Goal: Task Accomplishment & Management: Manage account settings

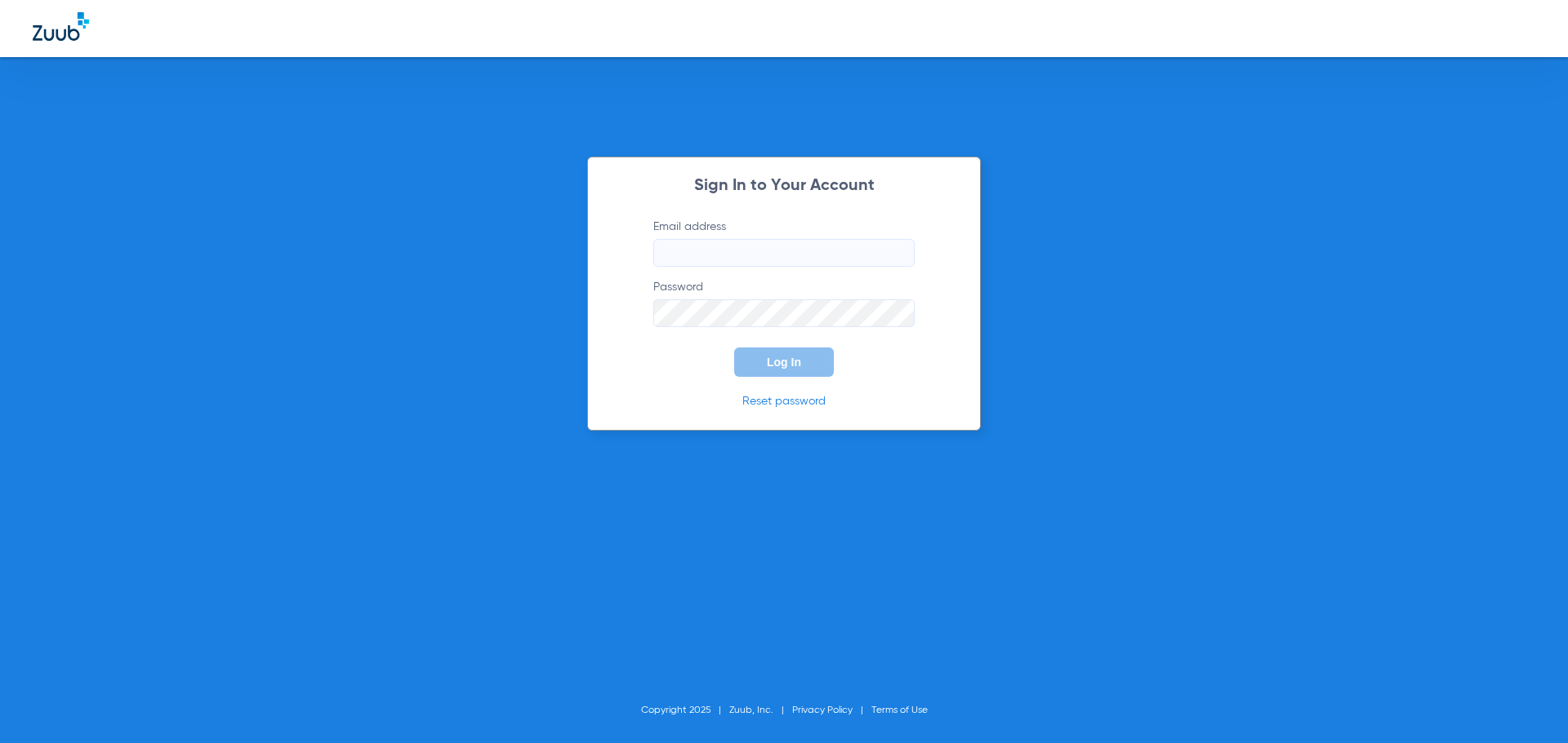
type input "[EMAIL_ADDRESS][DOMAIN_NAME]"
click at [796, 369] on button "Log In" at bounding box center [784, 362] width 100 height 29
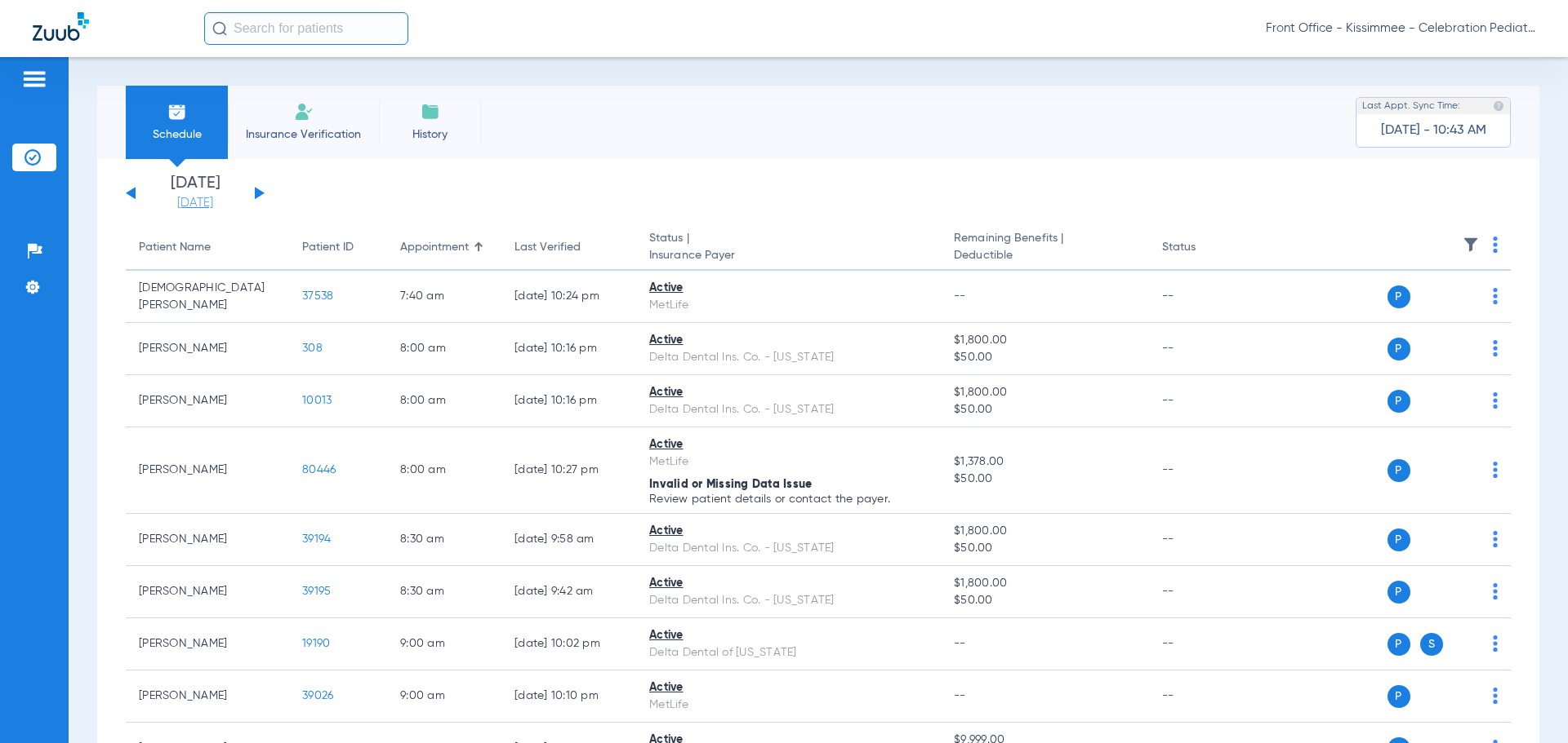
click at [204, 202] on link "[DATE]" at bounding box center [195, 203] width 98 height 17
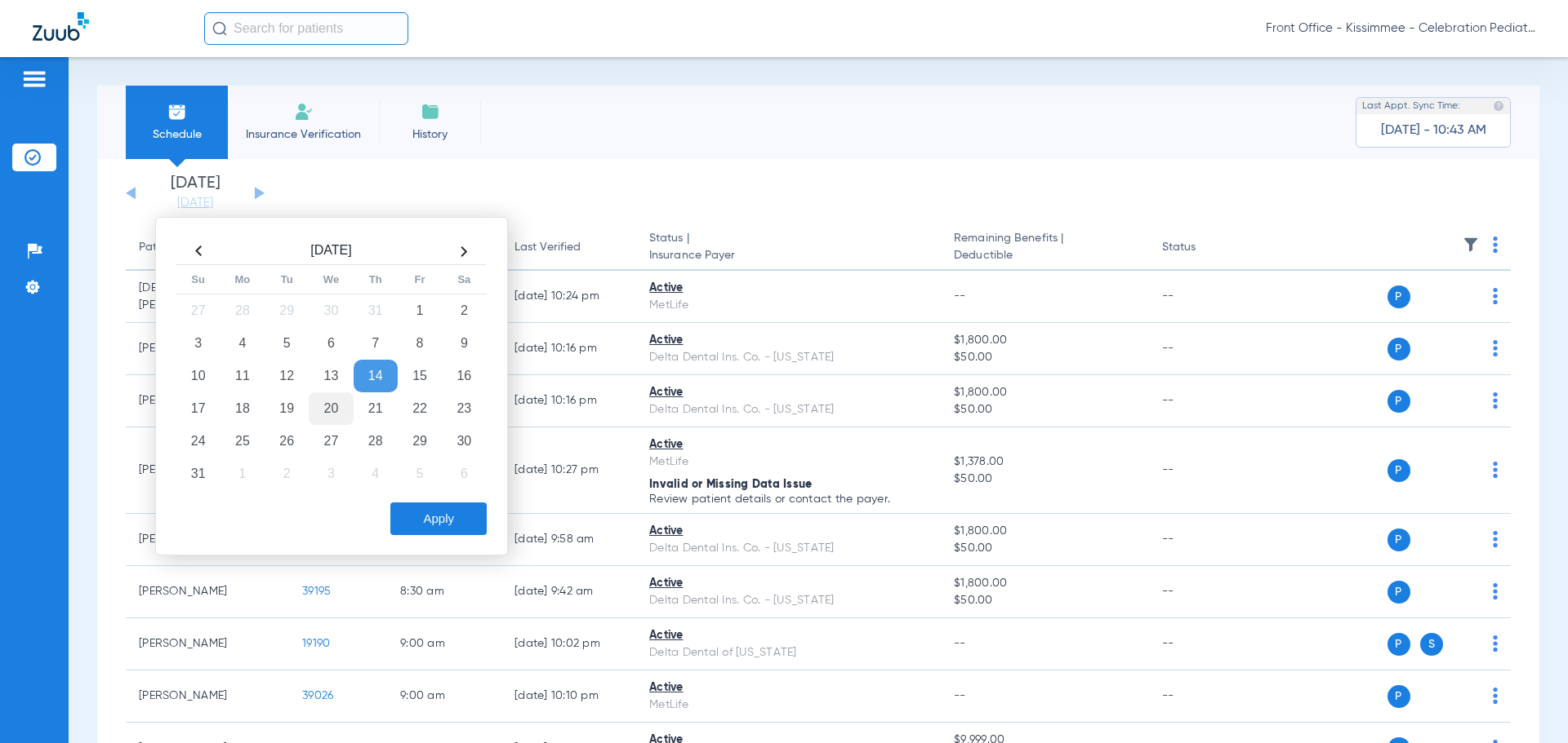
click at [330, 417] on td "20" at bounding box center [330, 408] width 44 height 32
click at [434, 521] on button "Apply" at bounding box center [438, 518] width 97 height 32
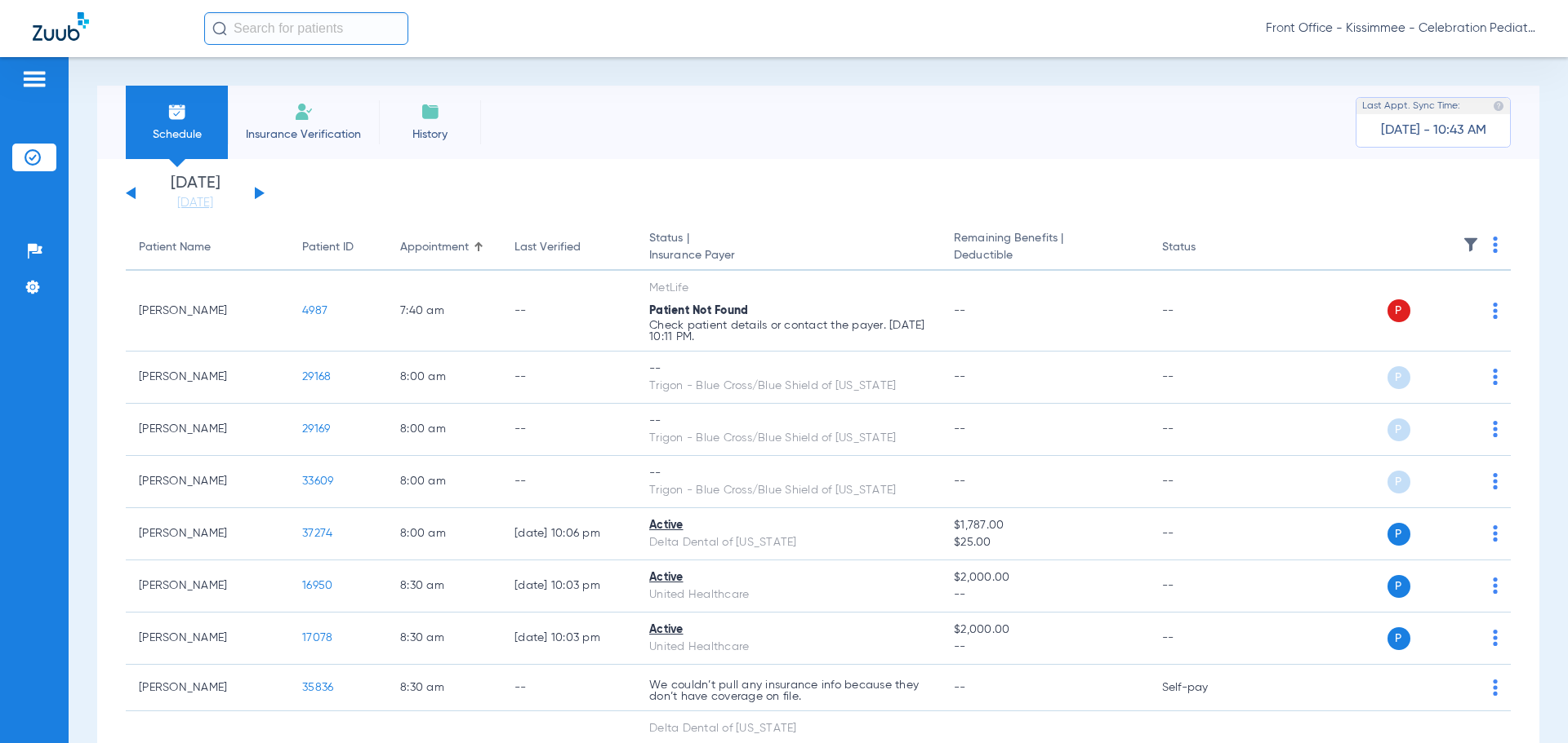
click at [129, 187] on div "[DATE] [DATE] [DATE] [DATE] [DATE] [DATE] [DATE] [DATE] [DATE] [DATE] [DATE] [D…" at bounding box center [195, 193] width 139 height 36
click at [129, 198] on div "[DATE] [DATE] [DATE] [DATE] [DATE] [DATE] [DATE] [DATE] [DATE] [DATE] [DATE] [D…" at bounding box center [195, 193] width 139 height 36
click at [135, 198] on button at bounding box center [131, 192] width 10 height 13
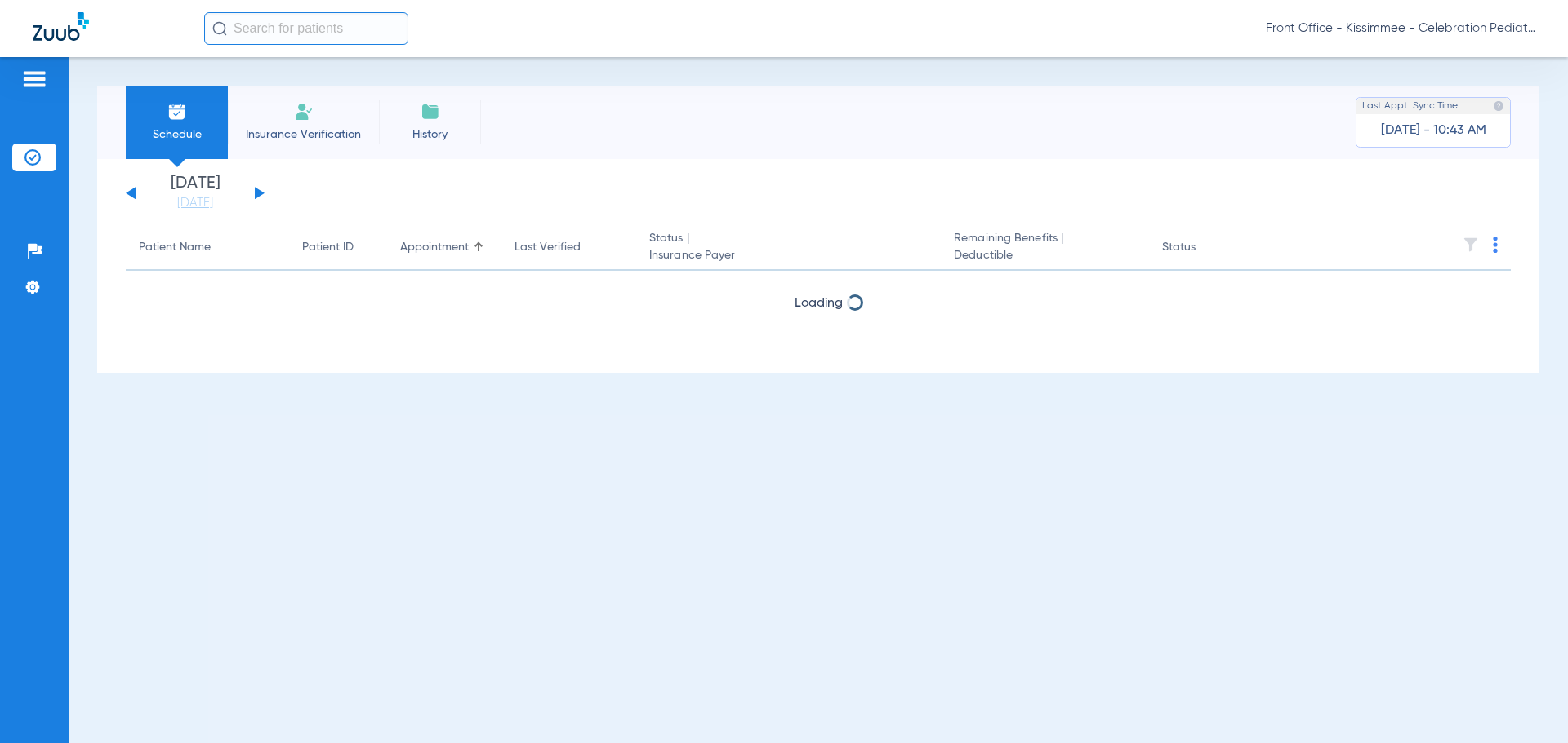
click at [135, 198] on button at bounding box center [131, 192] width 10 height 13
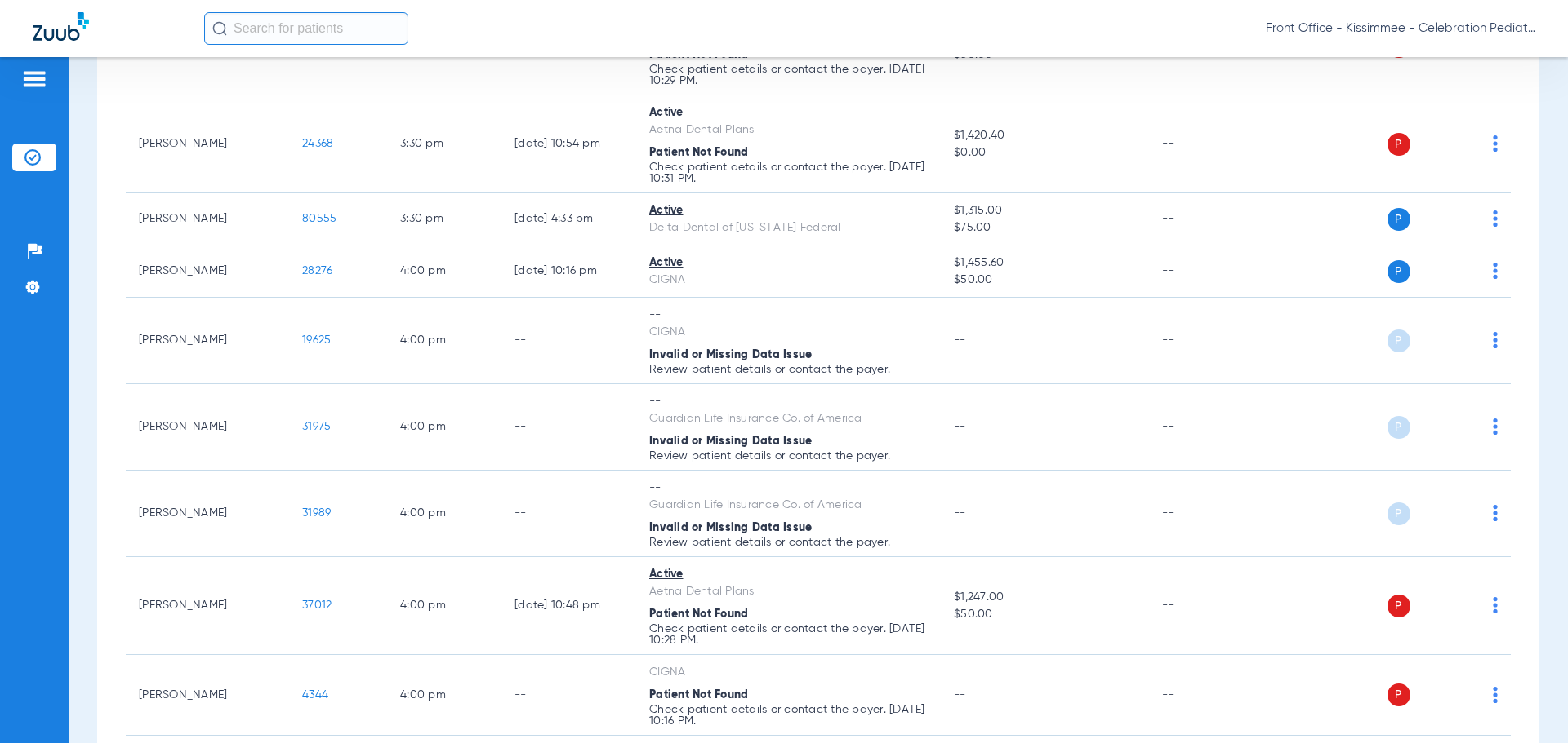
scroll to position [4469, 0]
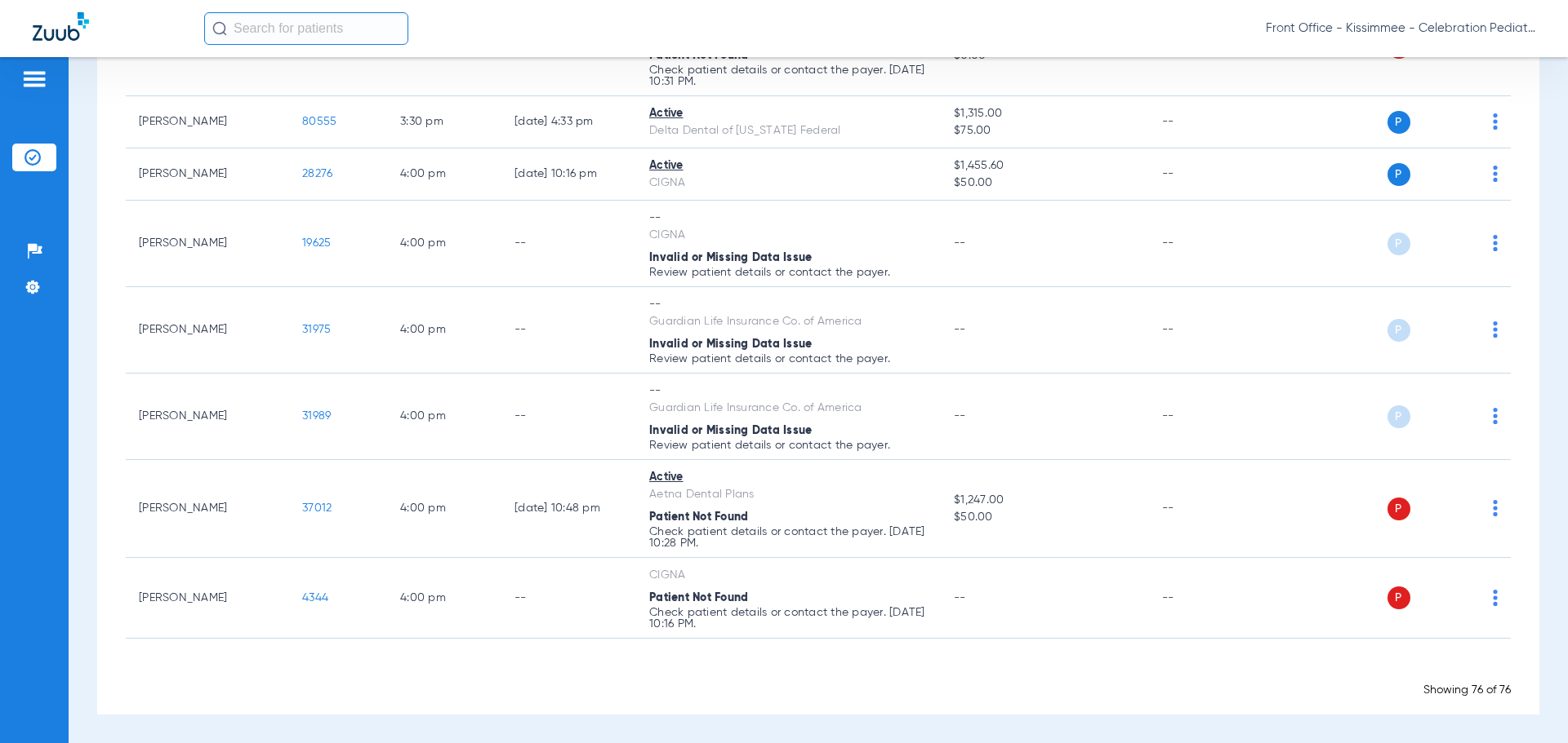
click at [56, 363] on div "Patients Insurance Verification Setup Help Center Settings" at bounding box center [34, 429] width 68 height 743
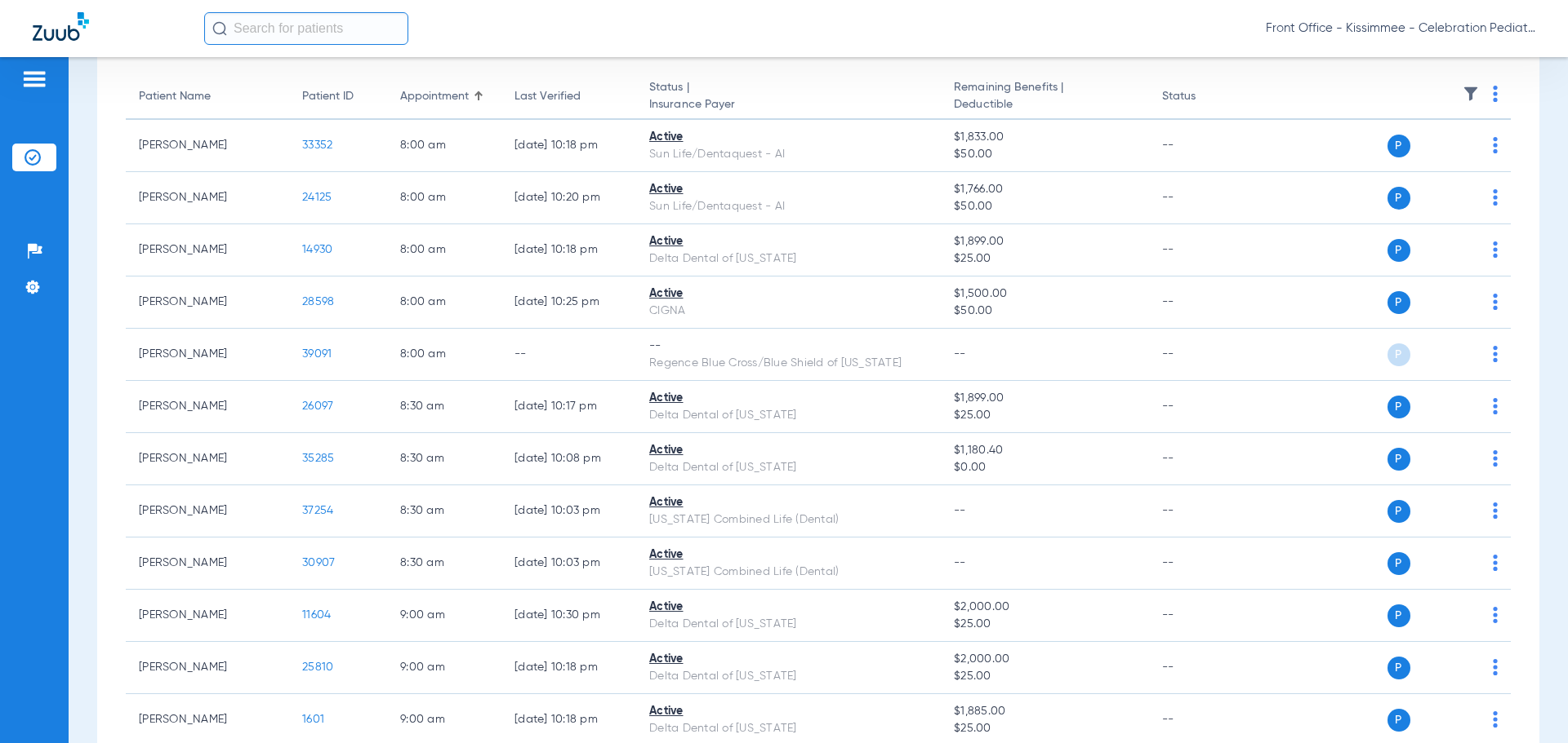
scroll to position [0, 0]
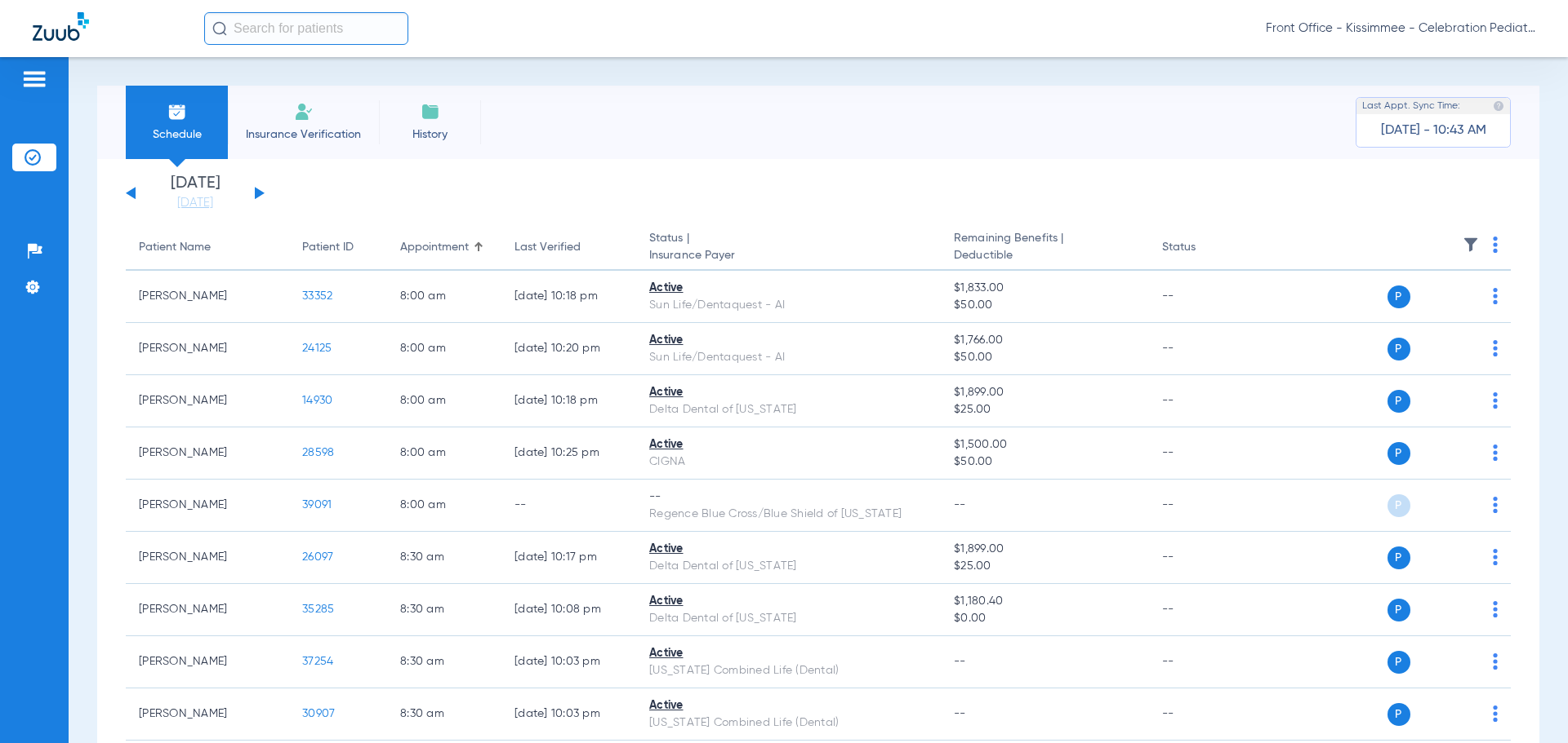
click at [260, 193] on button at bounding box center [260, 192] width 10 height 13
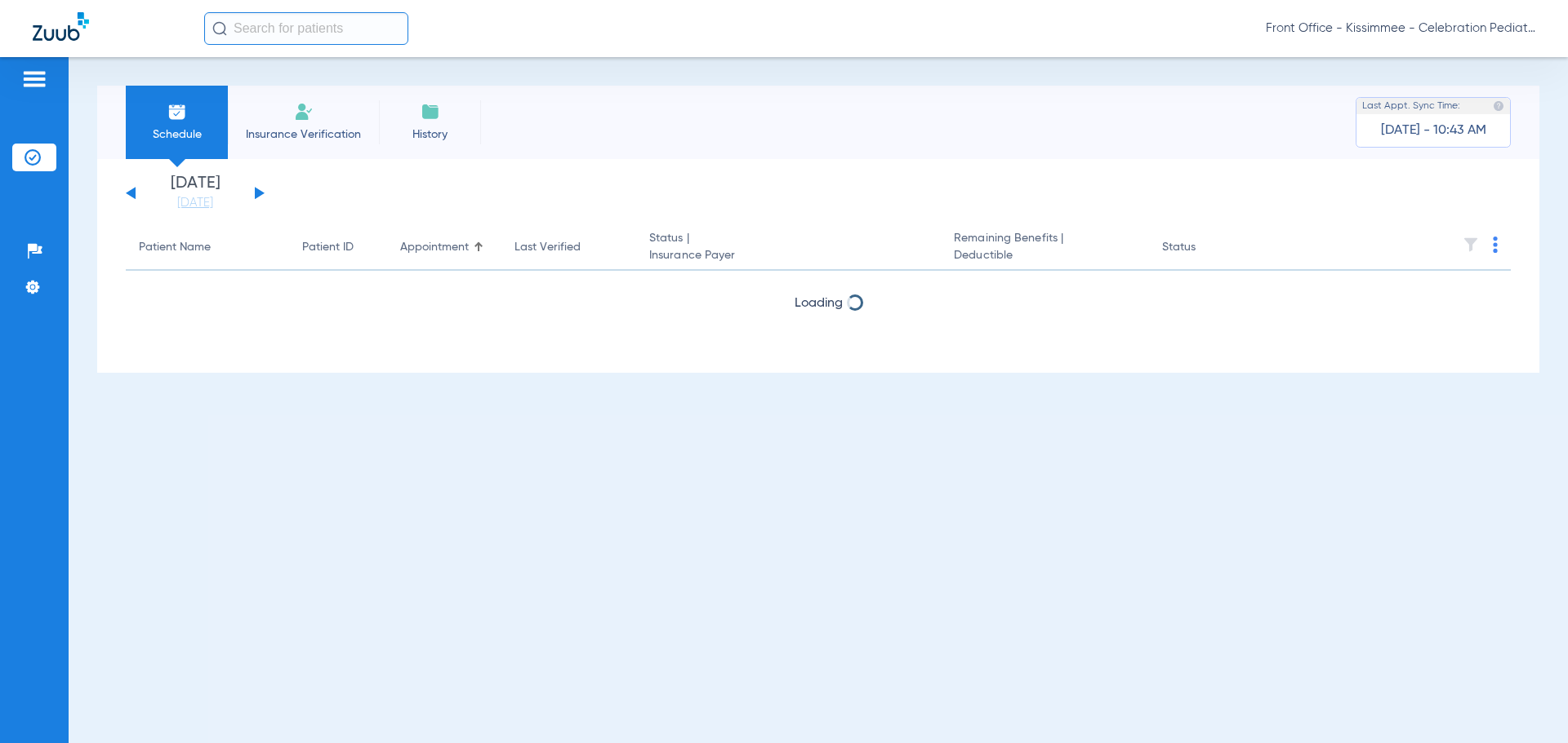
click at [260, 193] on button at bounding box center [260, 192] width 10 height 13
